Goal: Find specific fact: Find contact information

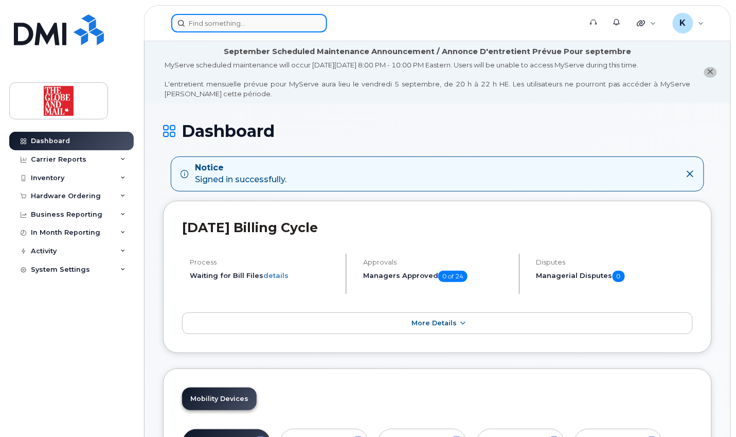
click at [241, 23] on input at bounding box center [249, 23] width 156 height 19
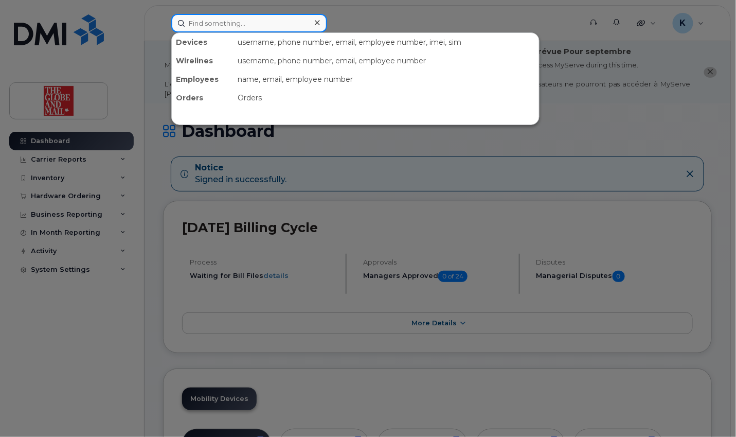
paste input "Coppolino"
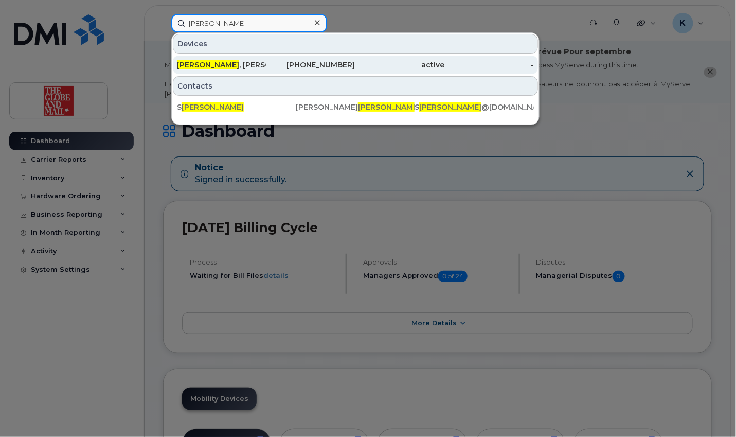
type input "Coppolino"
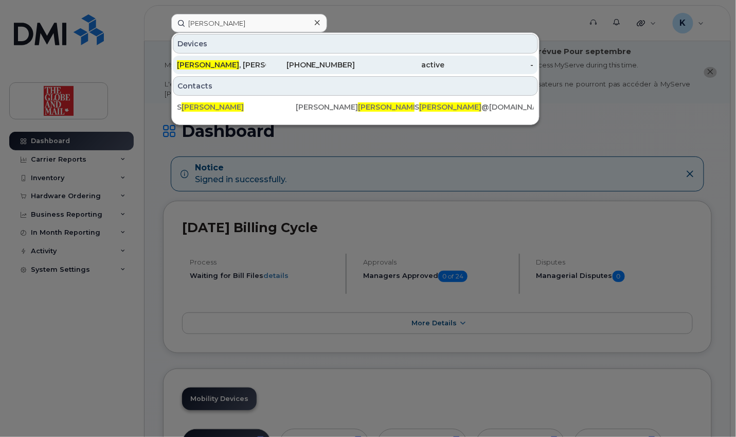
click at [226, 64] on div "Coppolino , Sophia" at bounding box center [221, 65] width 89 height 10
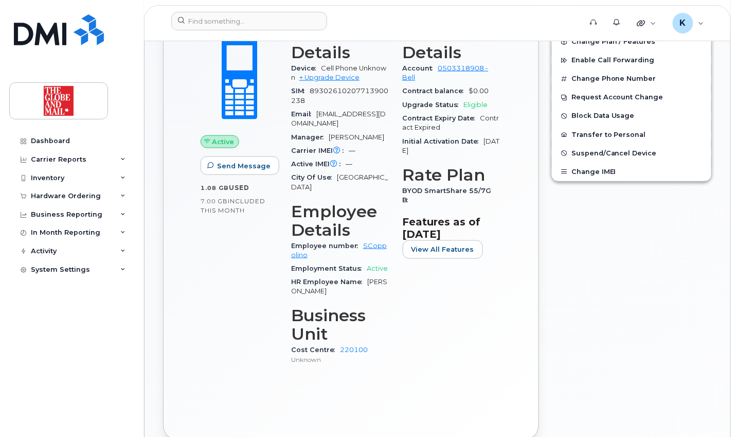
scroll to position [360, 0]
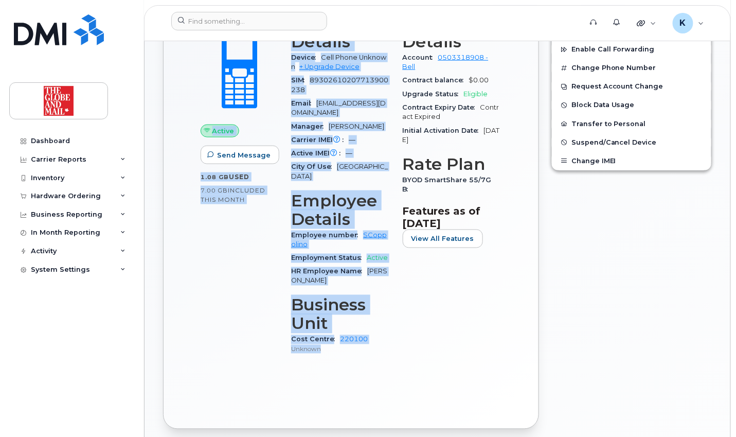
drag, startPoint x: 334, startPoint y: 339, endPoint x: 274, endPoint y: 99, distance: 247.7
click at [274, 99] on div "Active Send Message 1.08 GB  used 7.00 GB  included this month Device Details D…" at bounding box center [350, 189] width 313 height 362
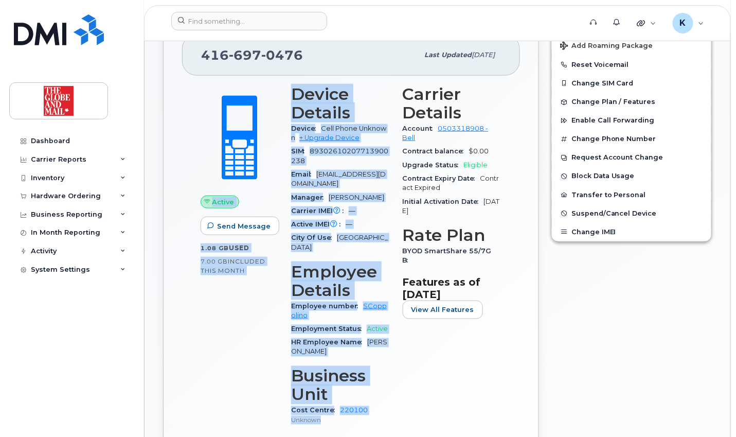
scroll to position [287, 0]
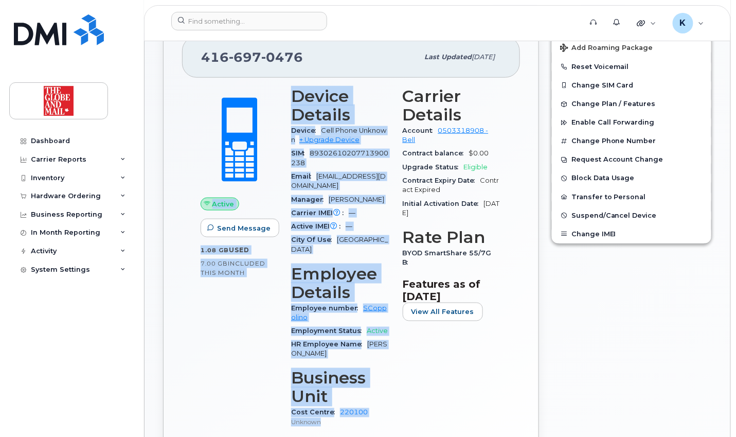
click at [336, 418] on p "Unknown" at bounding box center [340, 422] width 99 height 9
drag, startPoint x: 324, startPoint y: 409, endPoint x: 194, endPoint y: 55, distance: 376.8
click at [194, 55] on div "416 697 0476 Last updated Aug 25, 2025 Active Send Message 1.08 GB  used 7.00 G…" at bounding box center [351, 259] width 376 height 485
copy div "416 697 0476 Last updated Aug 25, 2025 Active Send Message 1.08 GB  used 7.00 G…"
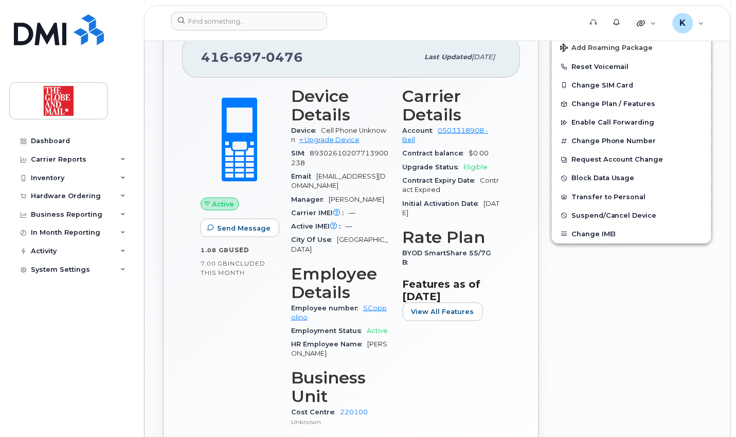
drag, startPoint x: 296, startPoint y: 101, endPoint x: 293, endPoint y: 93, distance: 8.1
click at [296, 100] on h3 "Device Details" at bounding box center [340, 105] width 99 height 37
drag, startPoint x: 304, startPoint y: 55, endPoint x: 201, endPoint y: 57, distance: 102.9
click at [201, 57] on div "416 697 0476" at bounding box center [309, 57] width 217 height 22
copy span "416 697 0476"
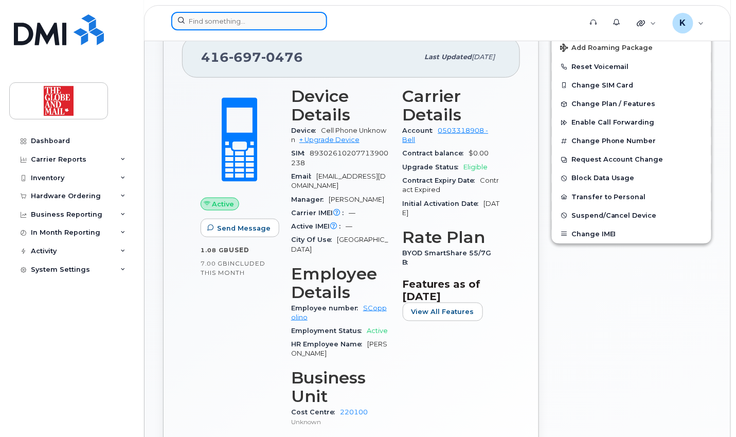
click at [274, 22] on input at bounding box center [249, 21] width 156 height 19
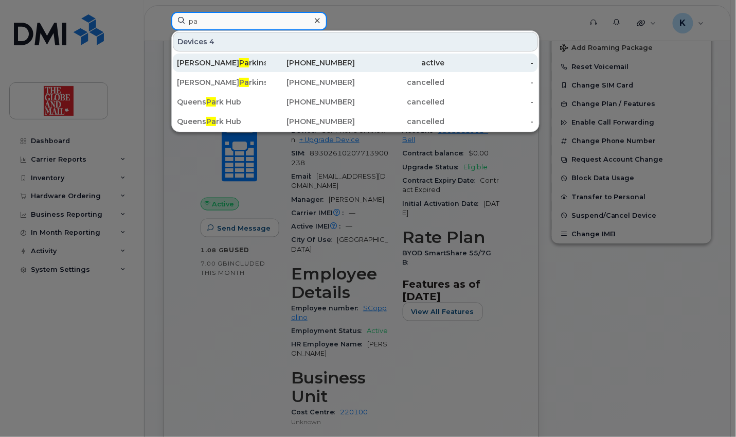
type input "p"
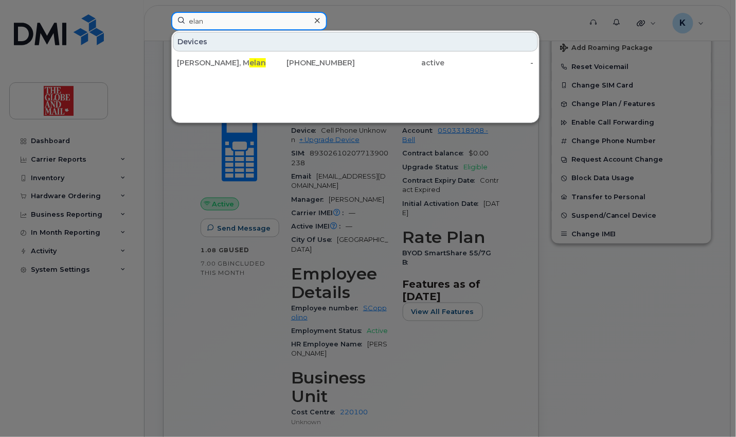
type input "elan"
click at [315, 21] on icon at bounding box center [317, 20] width 5 height 8
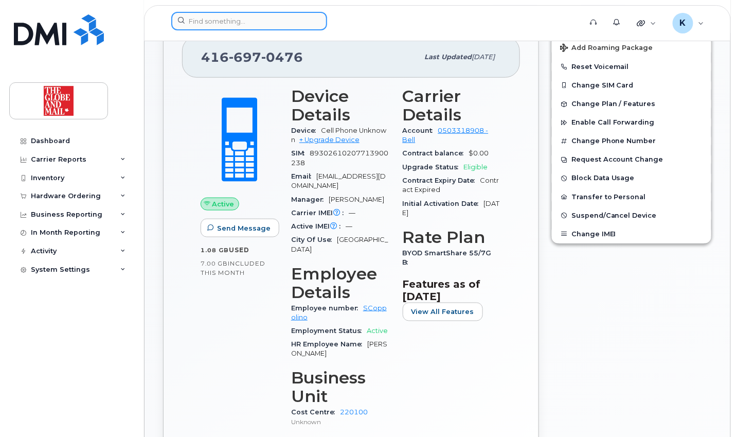
click at [269, 24] on input at bounding box center [249, 21] width 156 height 19
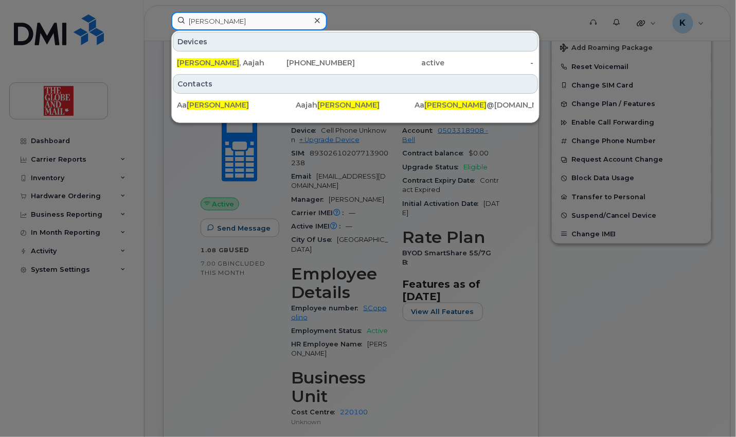
type input "sauter"
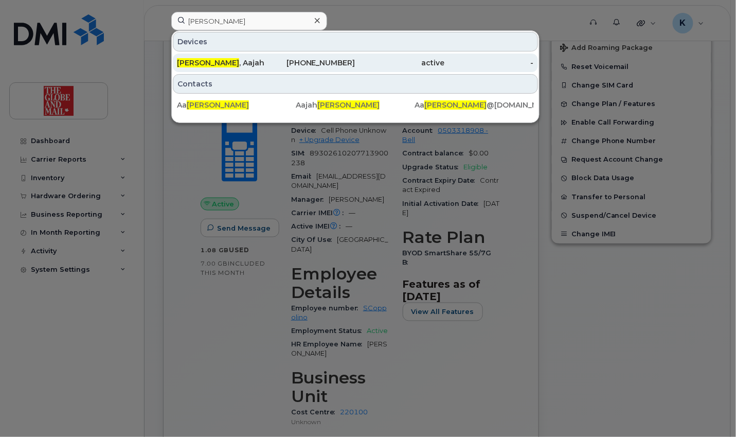
click at [335, 62] on div "416-768-4863" at bounding box center [310, 63] width 89 height 10
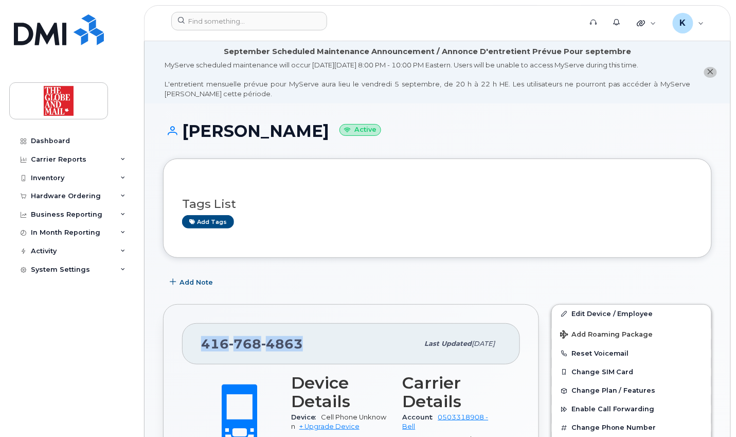
drag, startPoint x: 290, startPoint y: 341, endPoint x: 201, endPoint y: 342, distance: 89.0
click at [201, 342] on div "416 768 4863" at bounding box center [309, 344] width 217 height 22
copy span "416 768 4863"
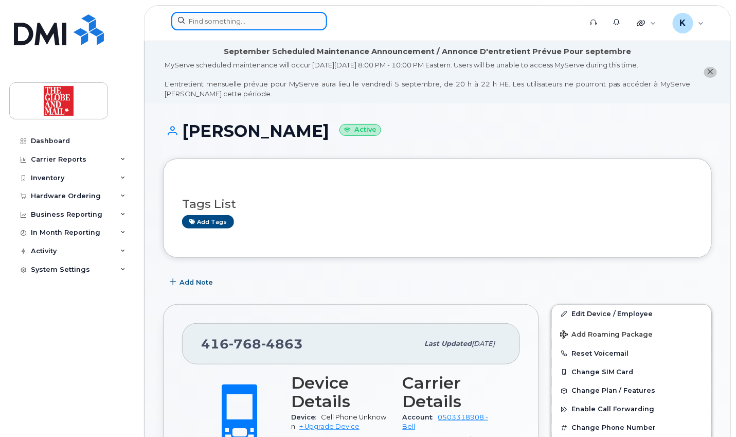
click at [242, 20] on input at bounding box center [249, 21] width 156 height 19
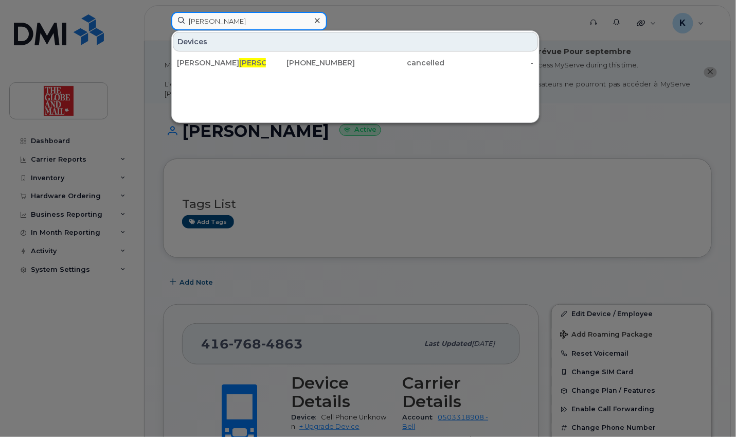
type input "joyce"
click at [316, 21] on icon at bounding box center [317, 20] width 5 height 5
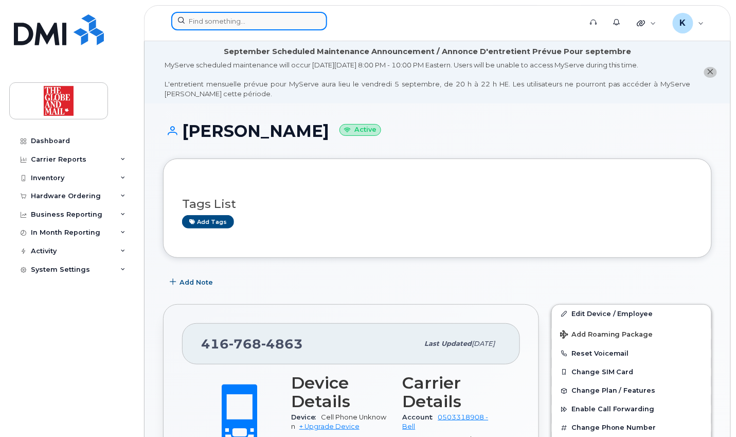
click at [245, 24] on input at bounding box center [249, 21] width 156 height 19
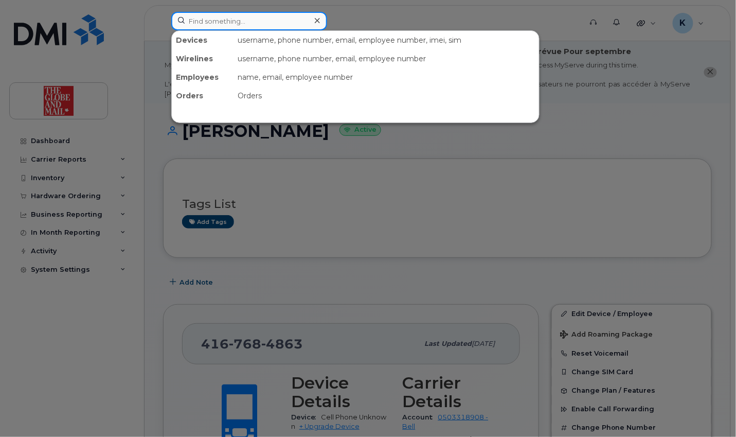
paste input "Vashisht"
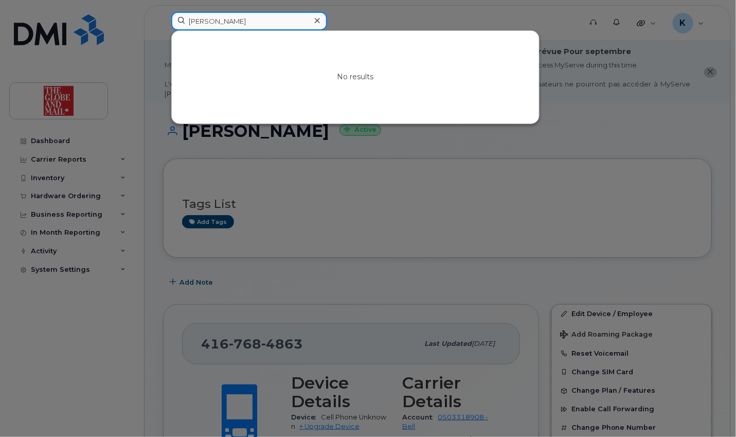
type input "Vashisht"
click at [317, 20] on icon at bounding box center [317, 20] width 5 height 8
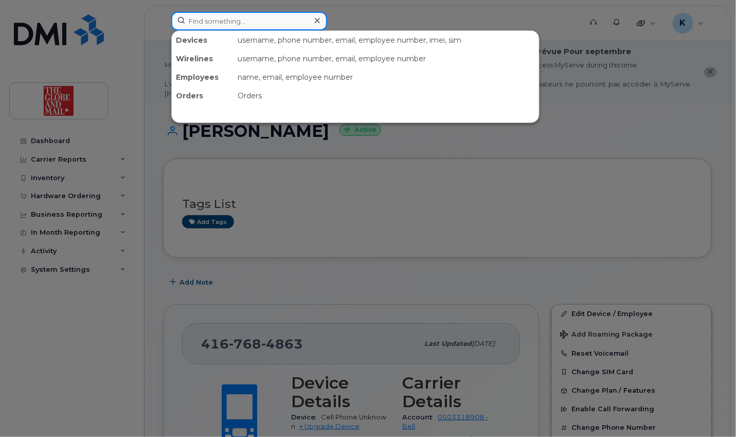
click at [278, 25] on input at bounding box center [249, 21] width 156 height 19
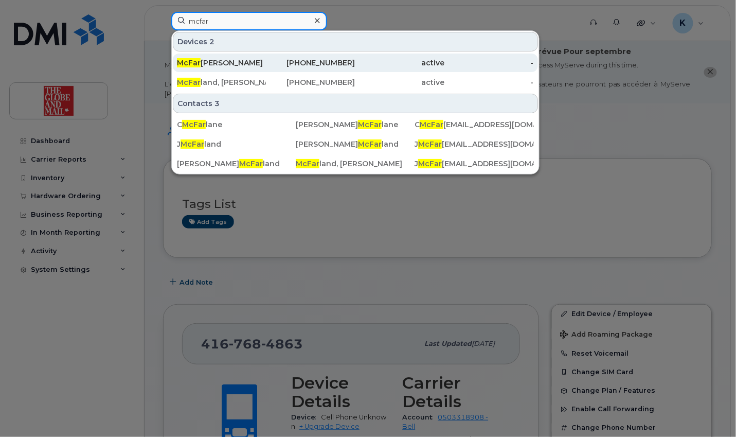
type input "mcfar"
click at [254, 66] on div "McFar lane, Claire" at bounding box center [221, 63] width 89 height 10
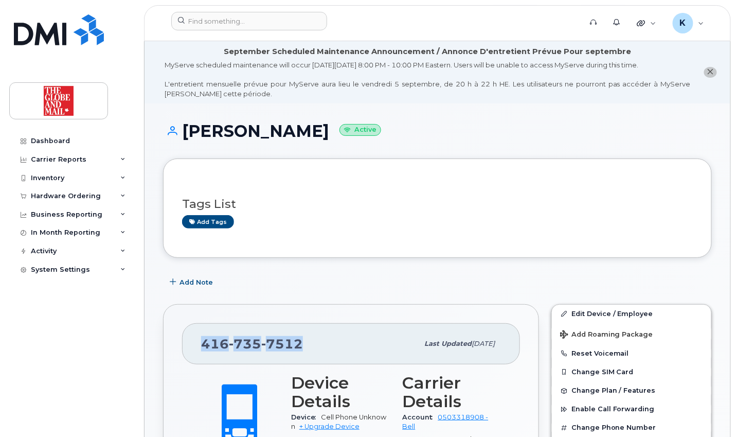
drag, startPoint x: 308, startPoint y: 340, endPoint x: 201, endPoint y: 342, distance: 107.6
click at [201, 342] on div "[PHONE_NUMBER]" at bounding box center [309, 344] width 217 height 22
copy span "[PHONE_NUMBER]"
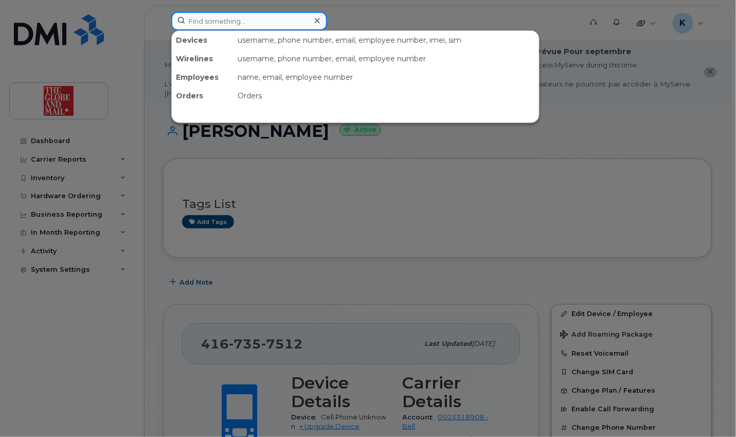
click at [245, 23] on input at bounding box center [249, 21] width 156 height 19
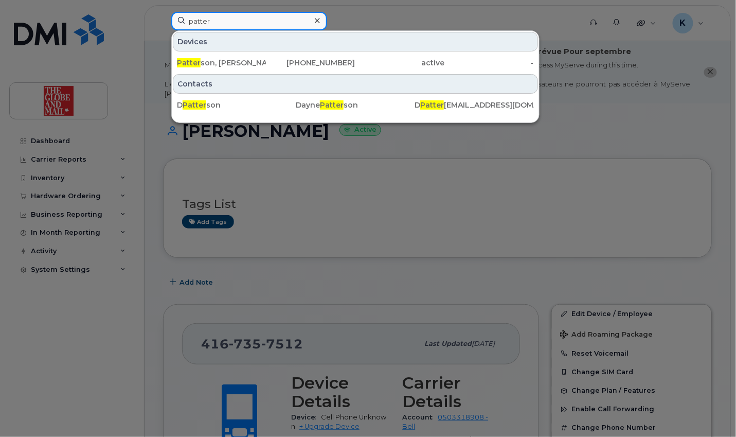
type input "patter"
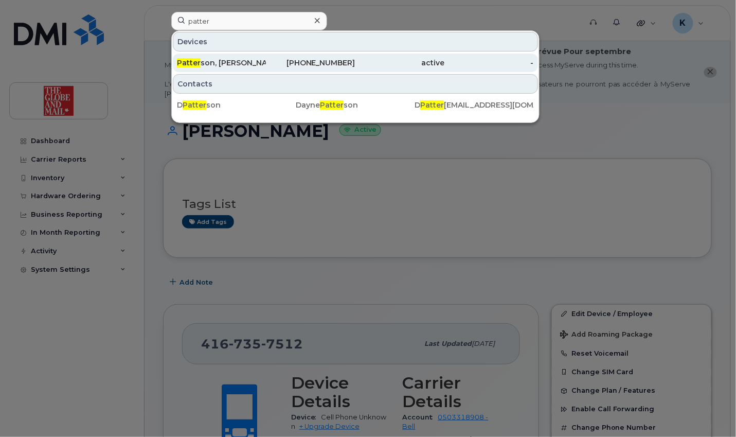
click at [339, 59] on div "416-768-3926" at bounding box center [310, 63] width 89 height 10
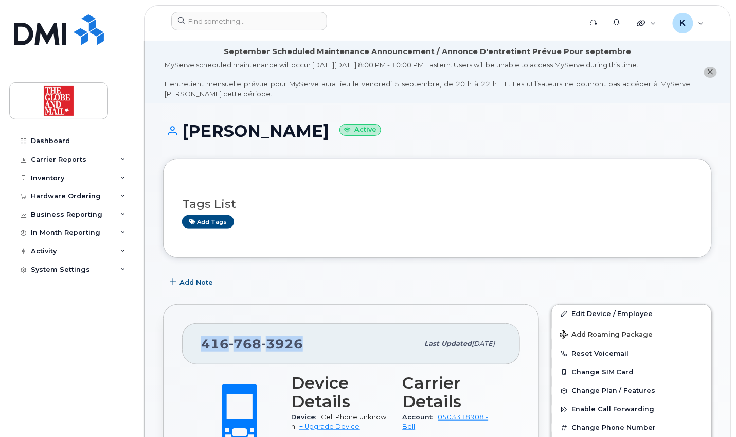
drag, startPoint x: 306, startPoint y: 343, endPoint x: 201, endPoint y: 347, distance: 104.5
click at [201, 347] on div "[PHONE_NUMBER]" at bounding box center [309, 344] width 217 height 22
copy span "[PHONE_NUMBER]"
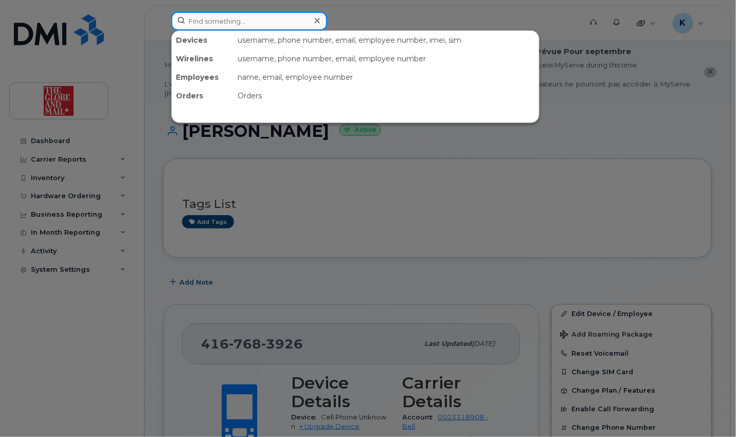
click at [261, 26] on input at bounding box center [249, 21] width 156 height 19
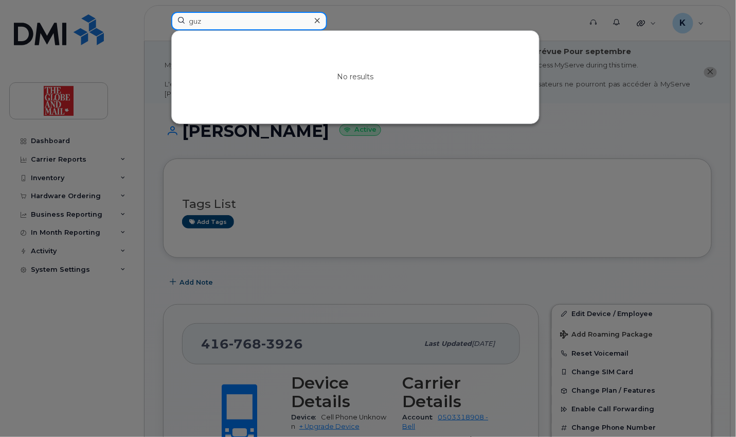
type input "guz"
